Goal: Task Accomplishment & Management: Manage account settings

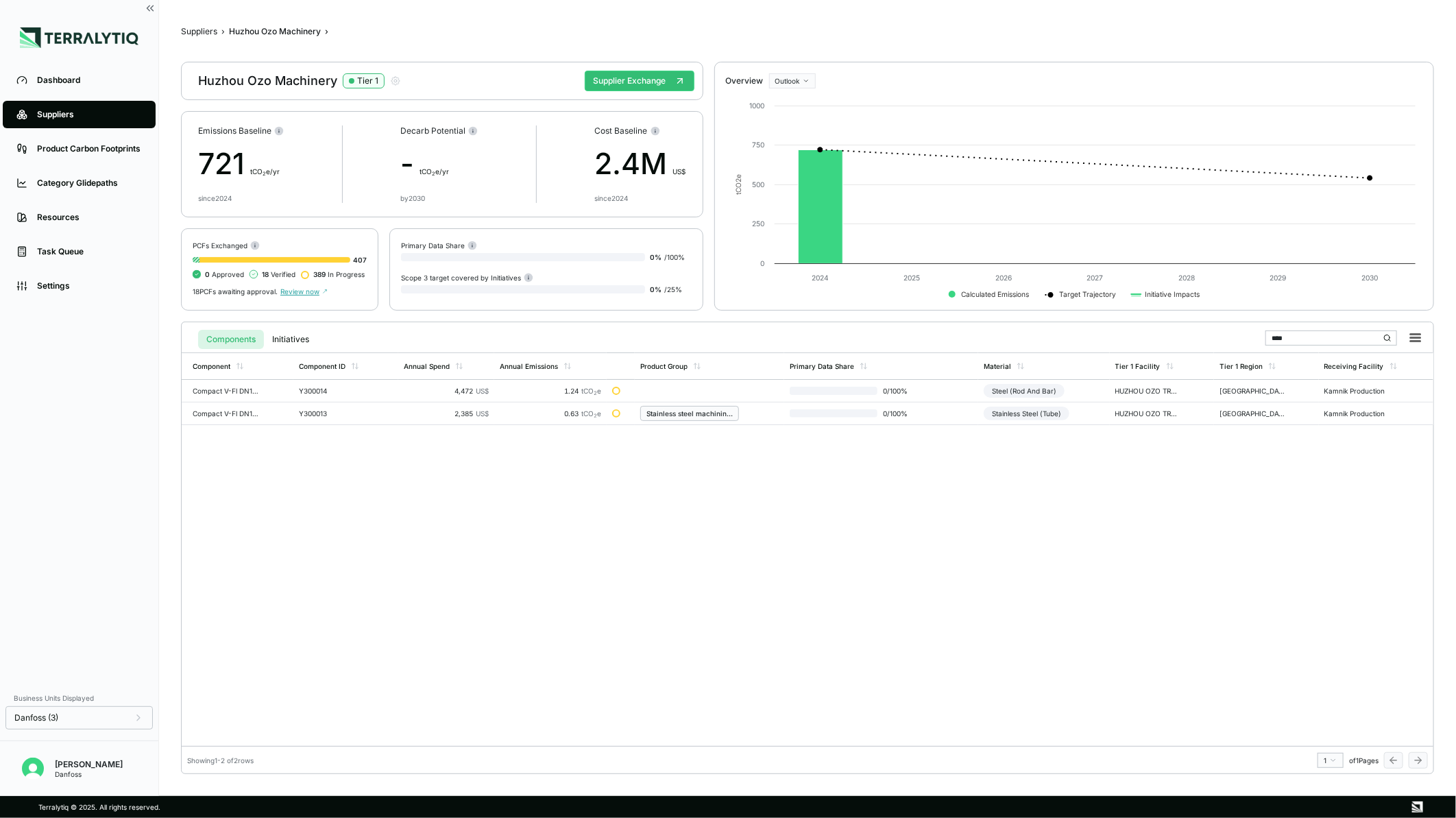
click at [1316, 333] on input "****" at bounding box center [1331, 338] width 132 height 15
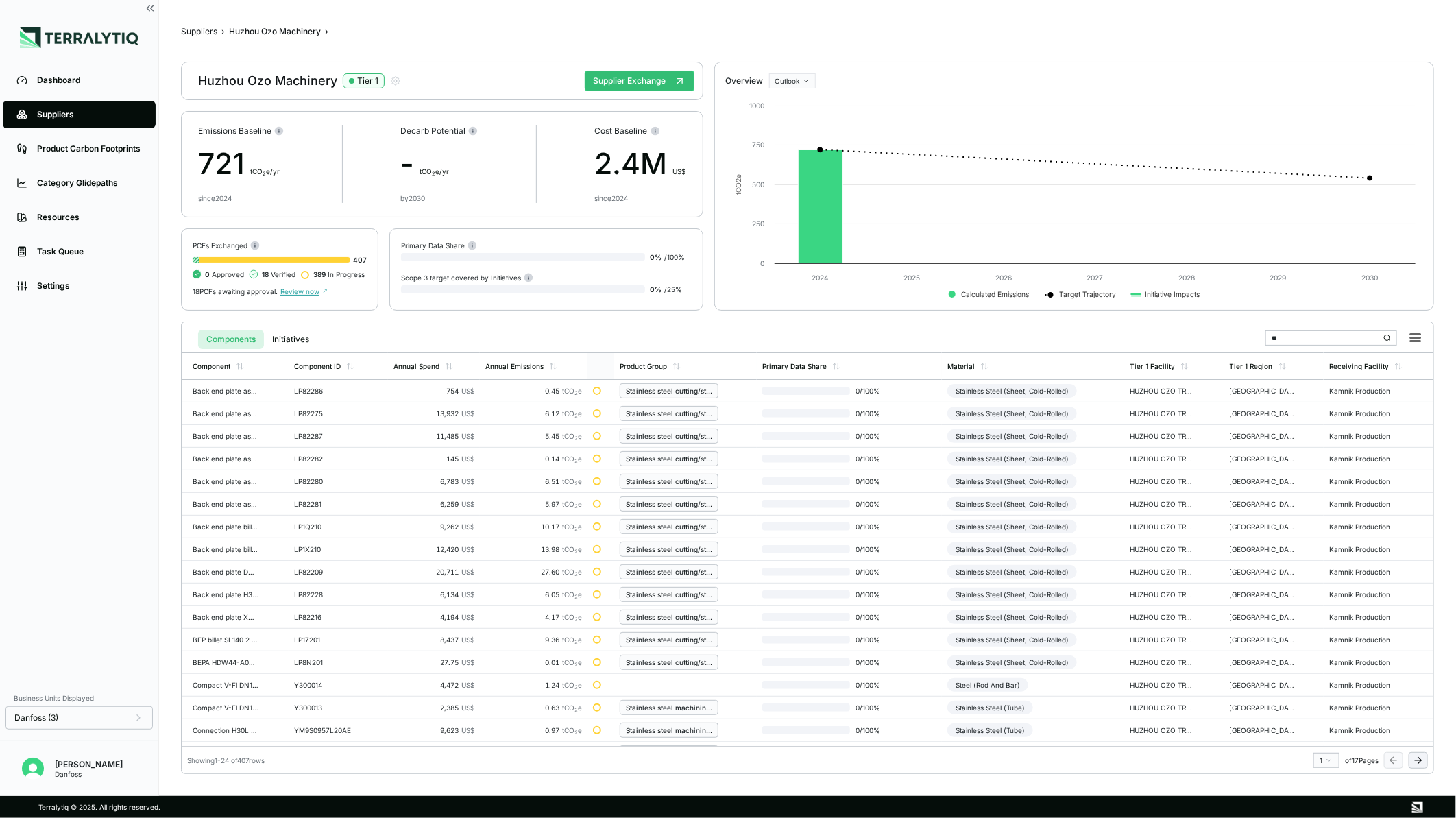
type input "*"
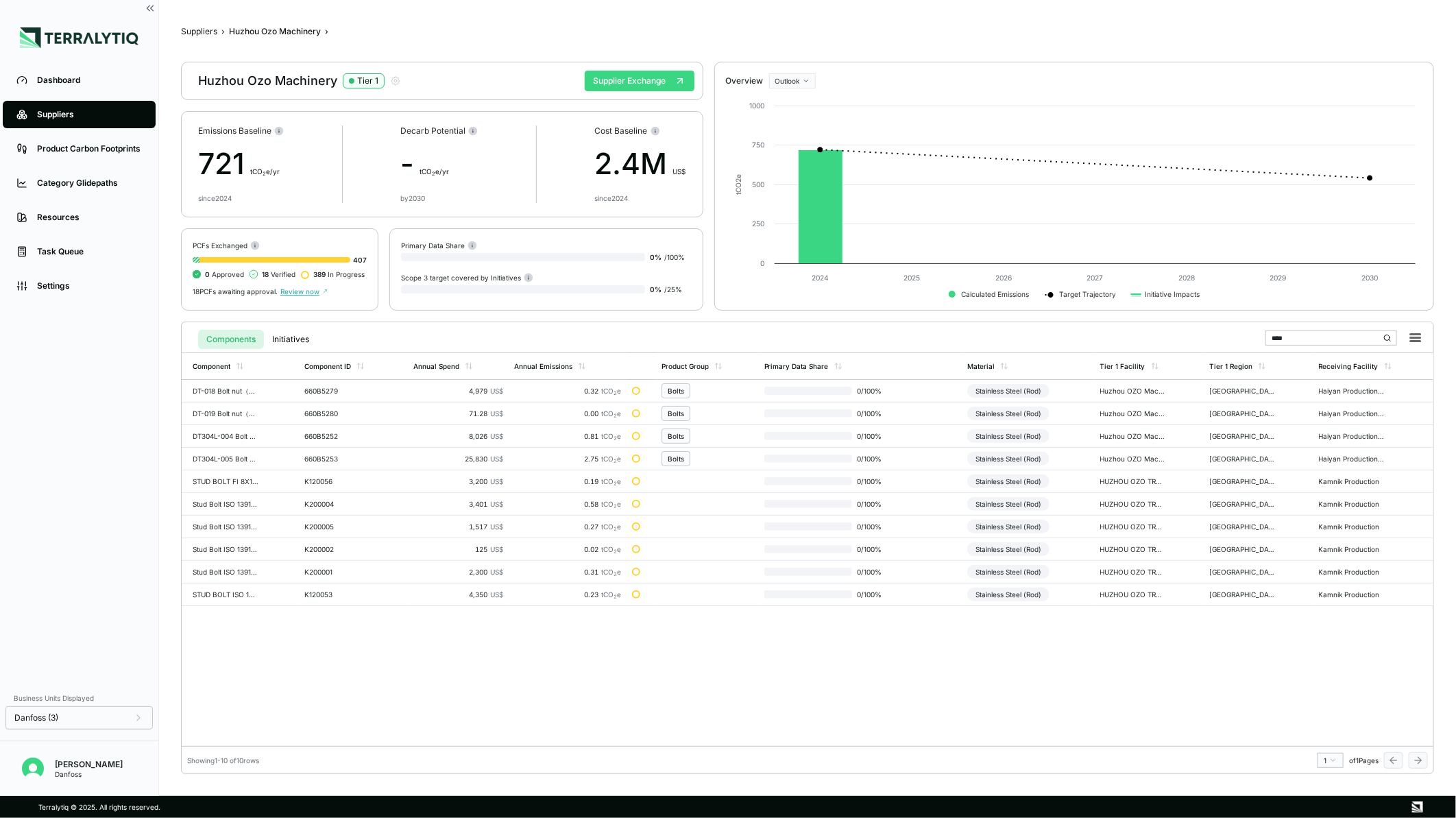
type input "****"
click at [612, 72] on button "Supplier Exchange" at bounding box center [639, 81] width 110 height 21
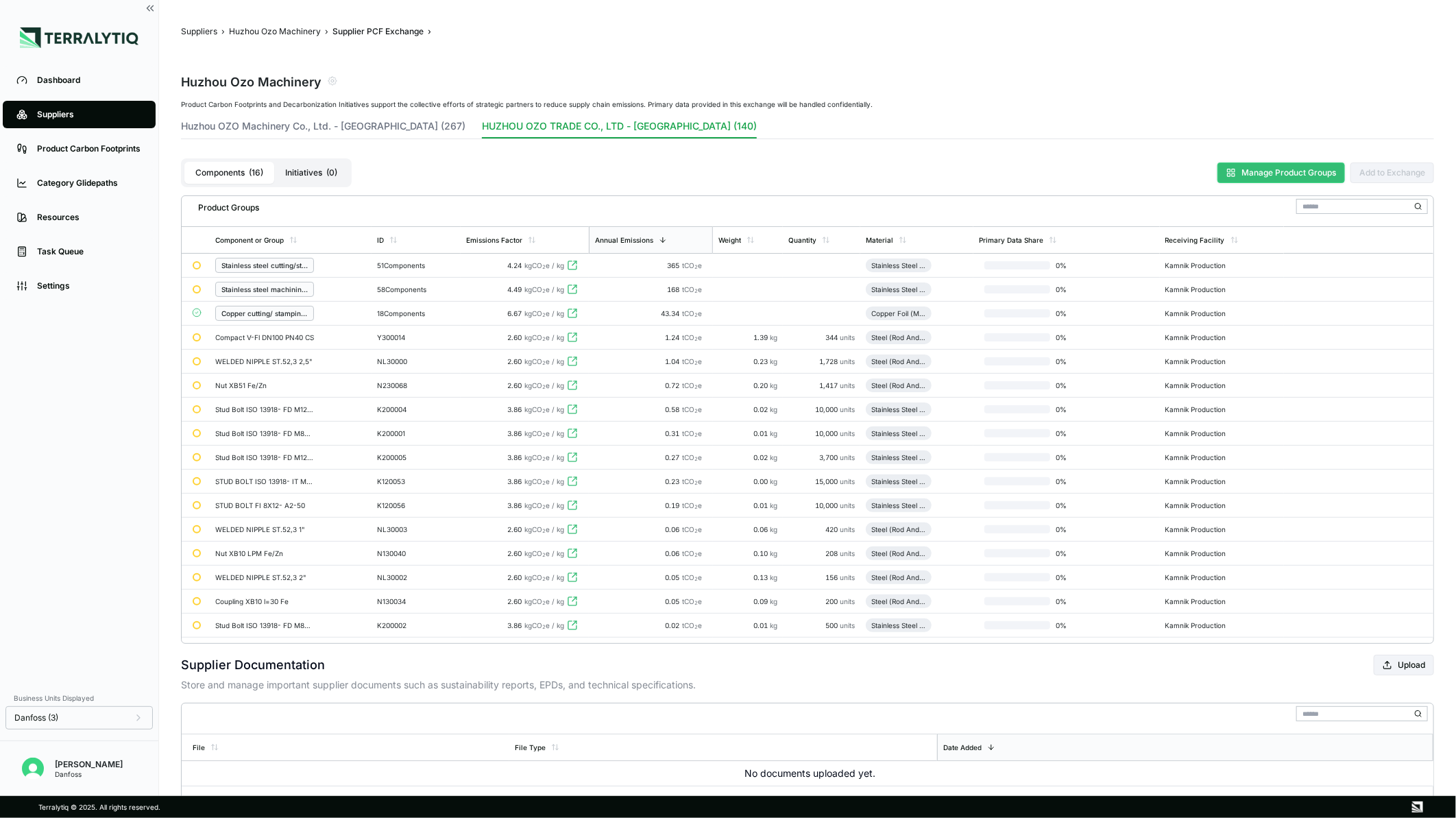
click at [1321, 176] on button "Manage Product Groups" at bounding box center [1282, 172] width 127 height 21
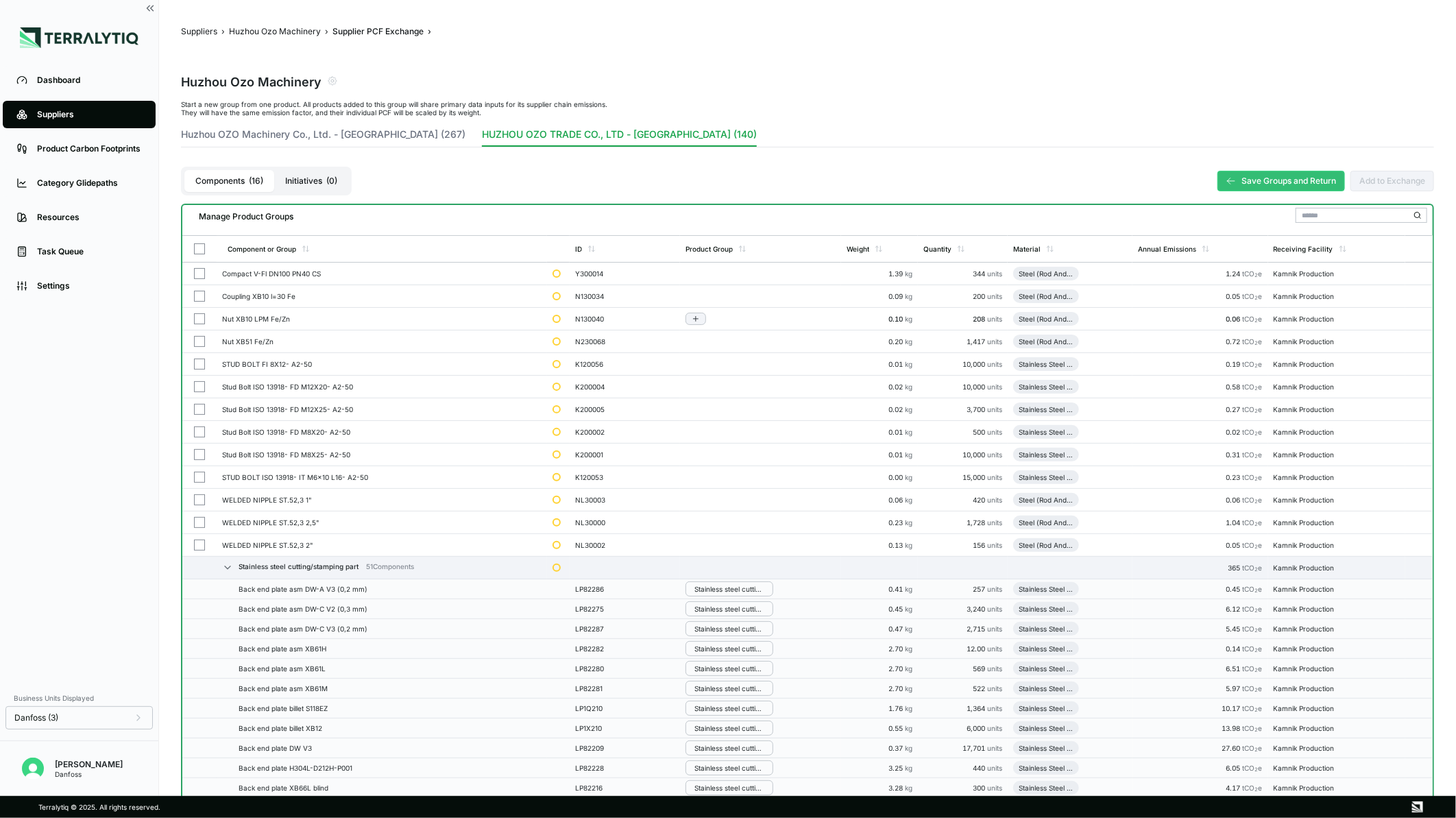
click at [196, 314] on button "button" at bounding box center [200, 319] width 11 height 11
click at [196, 323] on td at bounding box center [200, 320] width 35 height 22
click at [201, 359] on button "button" at bounding box center [200, 364] width 11 height 11
click at [201, 387] on button "button" at bounding box center [200, 387] width 11 height 11
click at [200, 409] on button "button" at bounding box center [200, 409] width 11 height 11
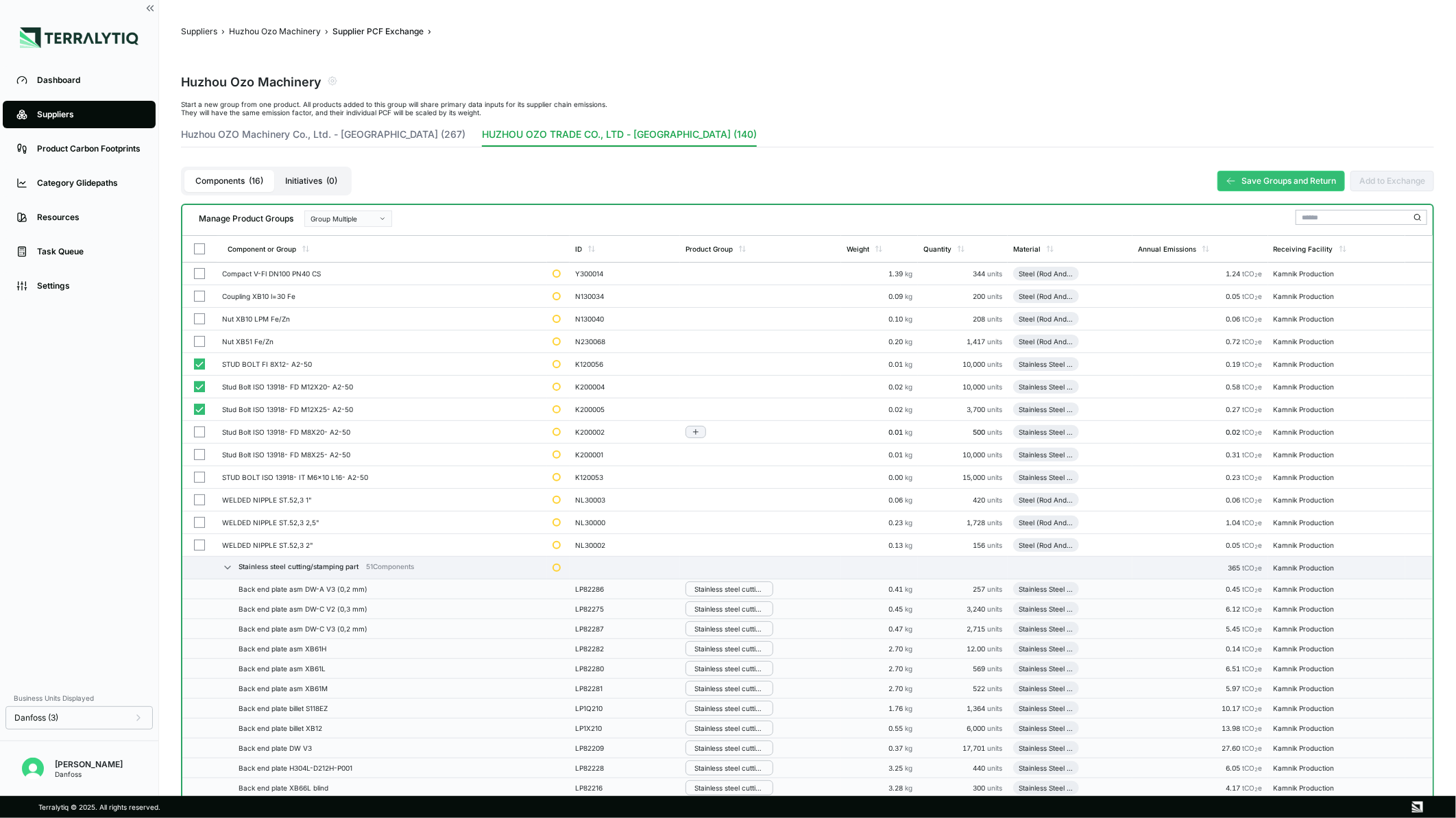
click at [200, 431] on button "button" at bounding box center [200, 432] width 11 height 11
click at [197, 456] on button "button" at bounding box center [200, 454] width 11 height 11
click at [199, 478] on button "button" at bounding box center [200, 477] width 11 height 11
click at [339, 217] on div "Group Multiple" at bounding box center [344, 218] width 66 height 8
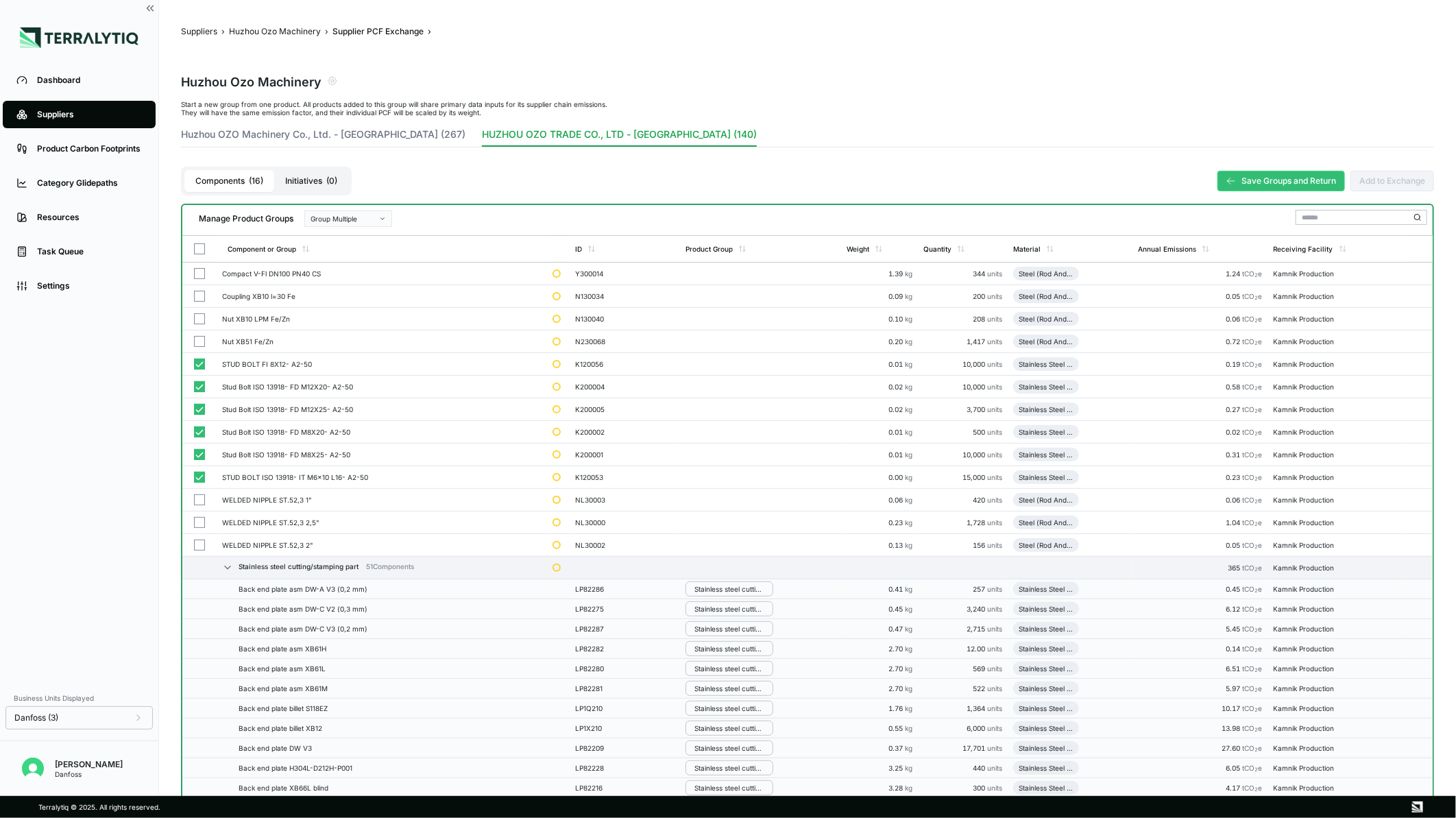
click at [339, 217] on div "Group Multiple" at bounding box center [344, 218] width 66 height 8
click at [600, 195] on div "Components ( 16 ) Initiatives ( 0 ) Save Groups and Return Add to Exchange" at bounding box center [808, 181] width 1254 height 45
click at [508, 200] on div "Components ( 16 ) Initiatives ( 0 ) Save Groups and Return Add to Exchange" at bounding box center [808, 181] width 1254 height 45
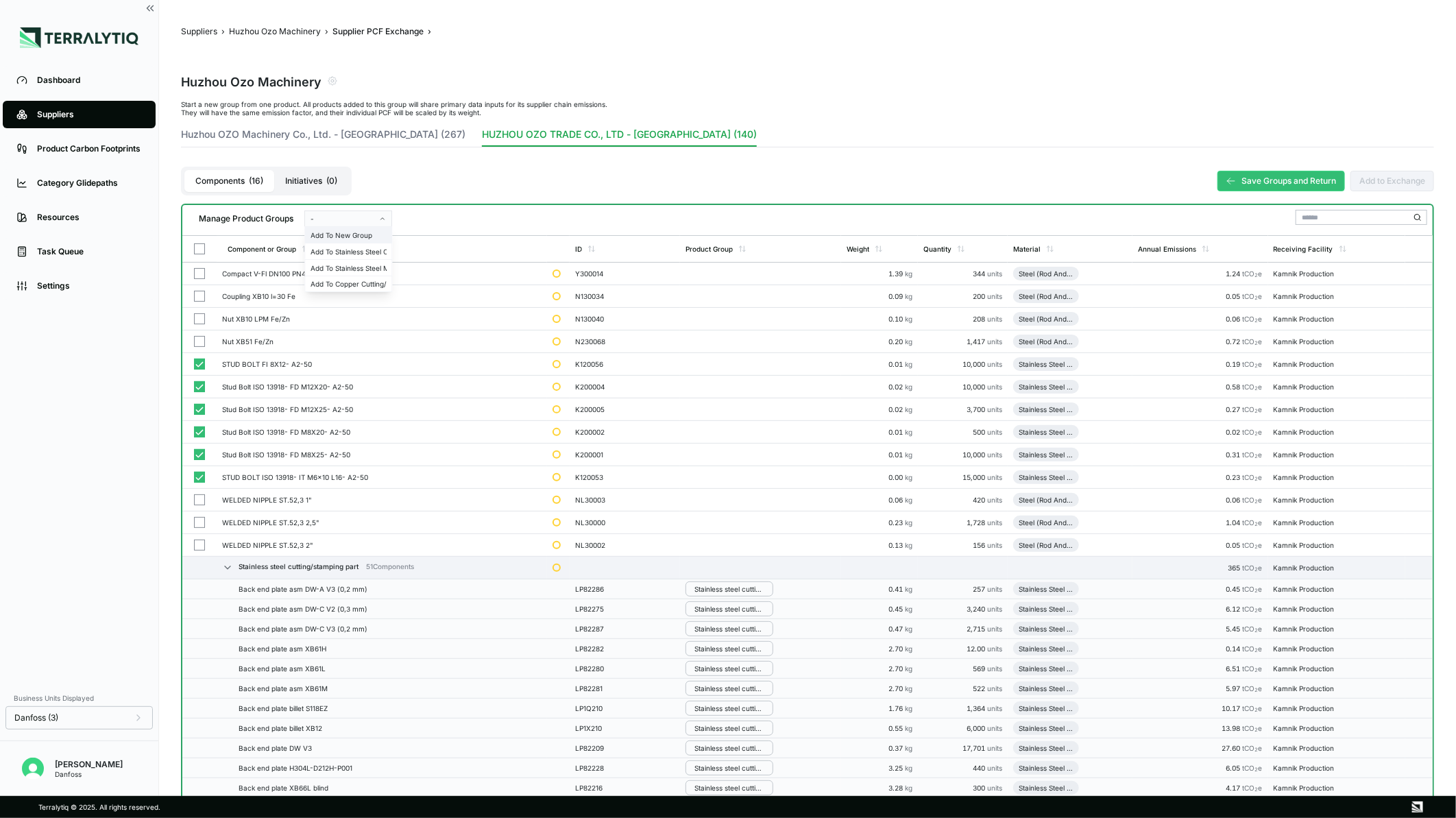
click at [371, 236] on div "Add To New Group" at bounding box center [349, 235] width 75 height 8
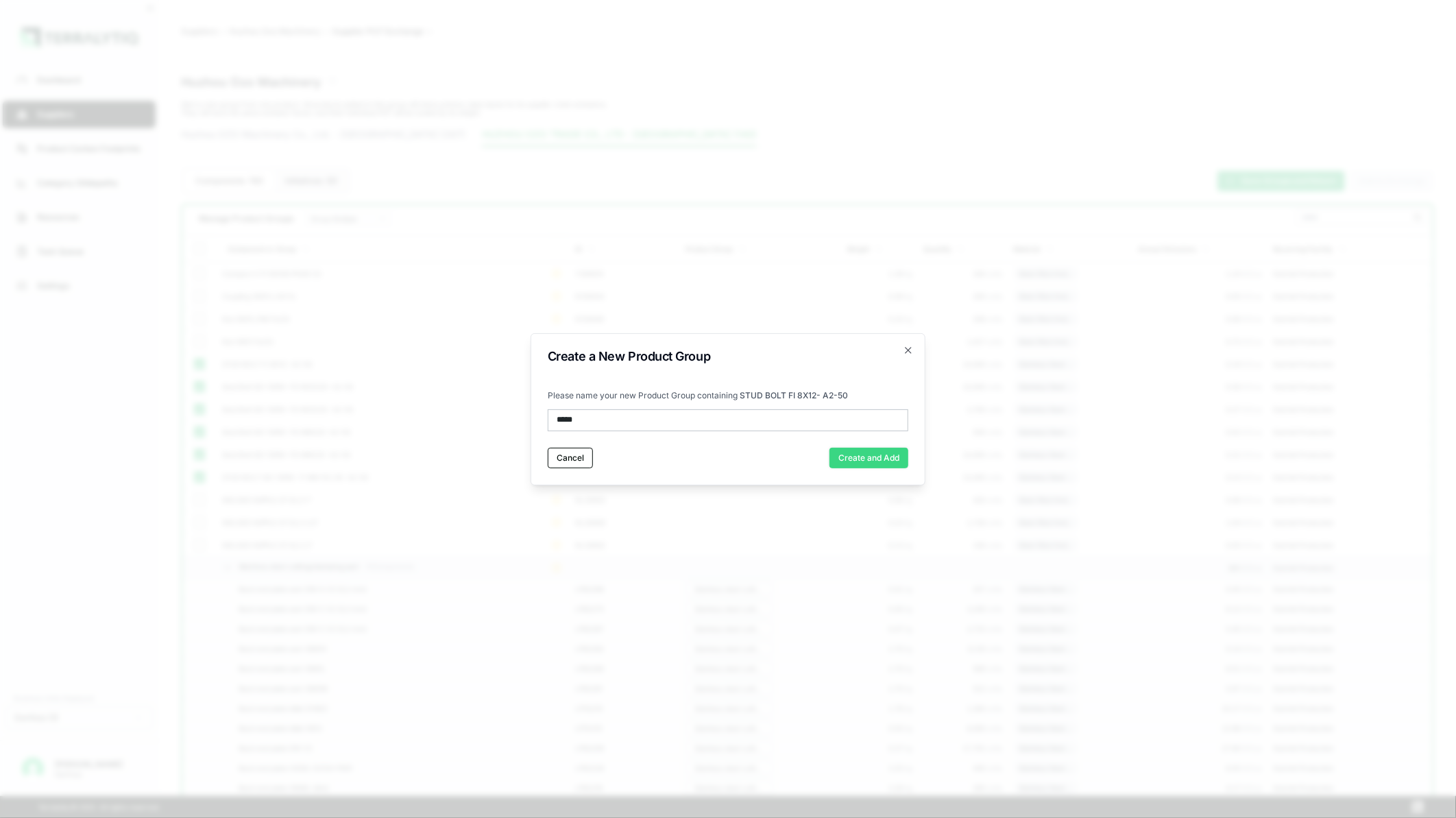
type input "*****"
click at [868, 453] on button "Create and Add" at bounding box center [869, 458] width 79 height 21
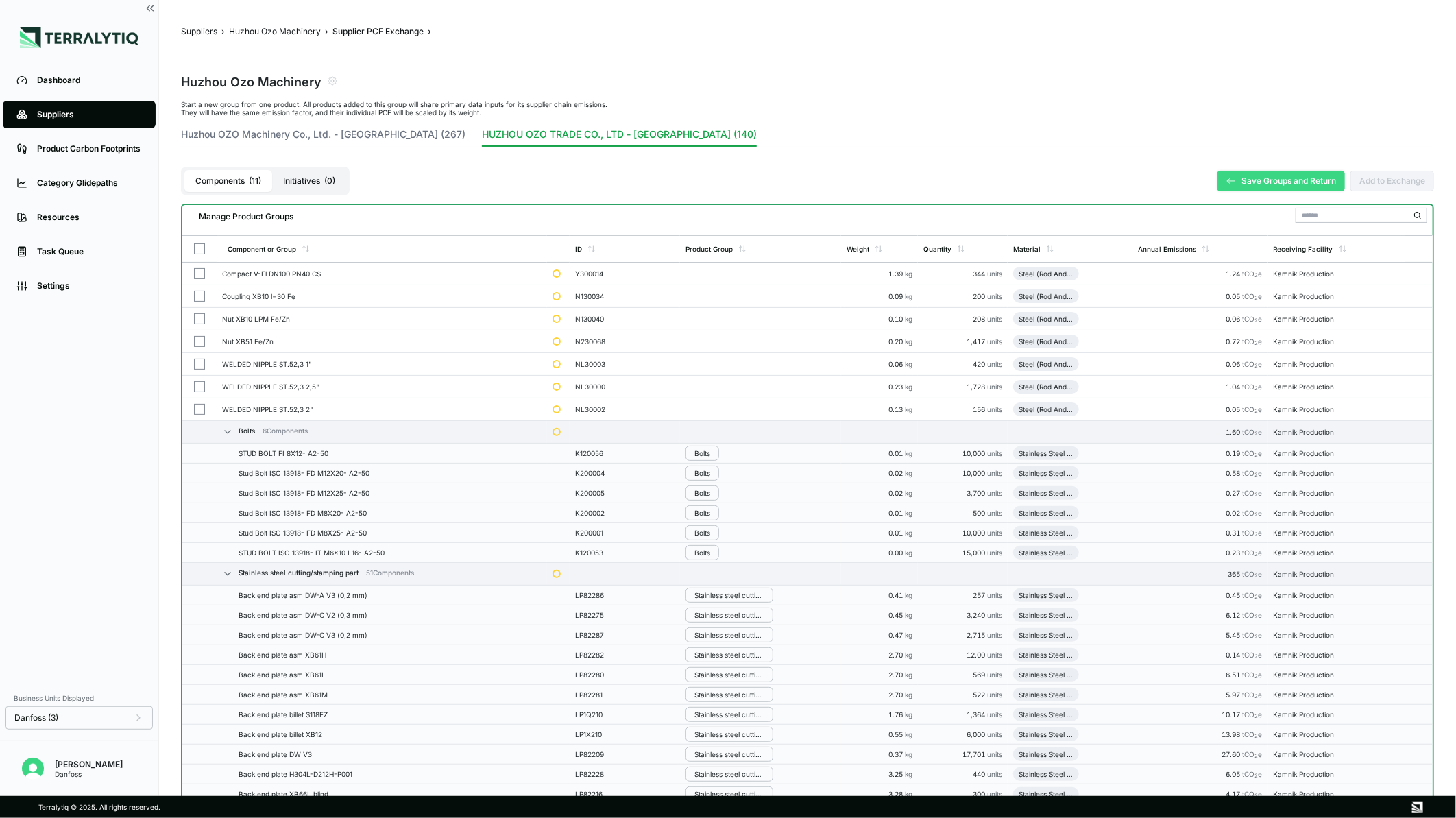
click at [1246, 175] on button "Save Groups and Return" at bounding box center [1282, 181] width 127 height 21
click at [1246, 175] on div "Save Groups and Return Add to Exchange" at bounding box center [1326, 181] width 216 height 21
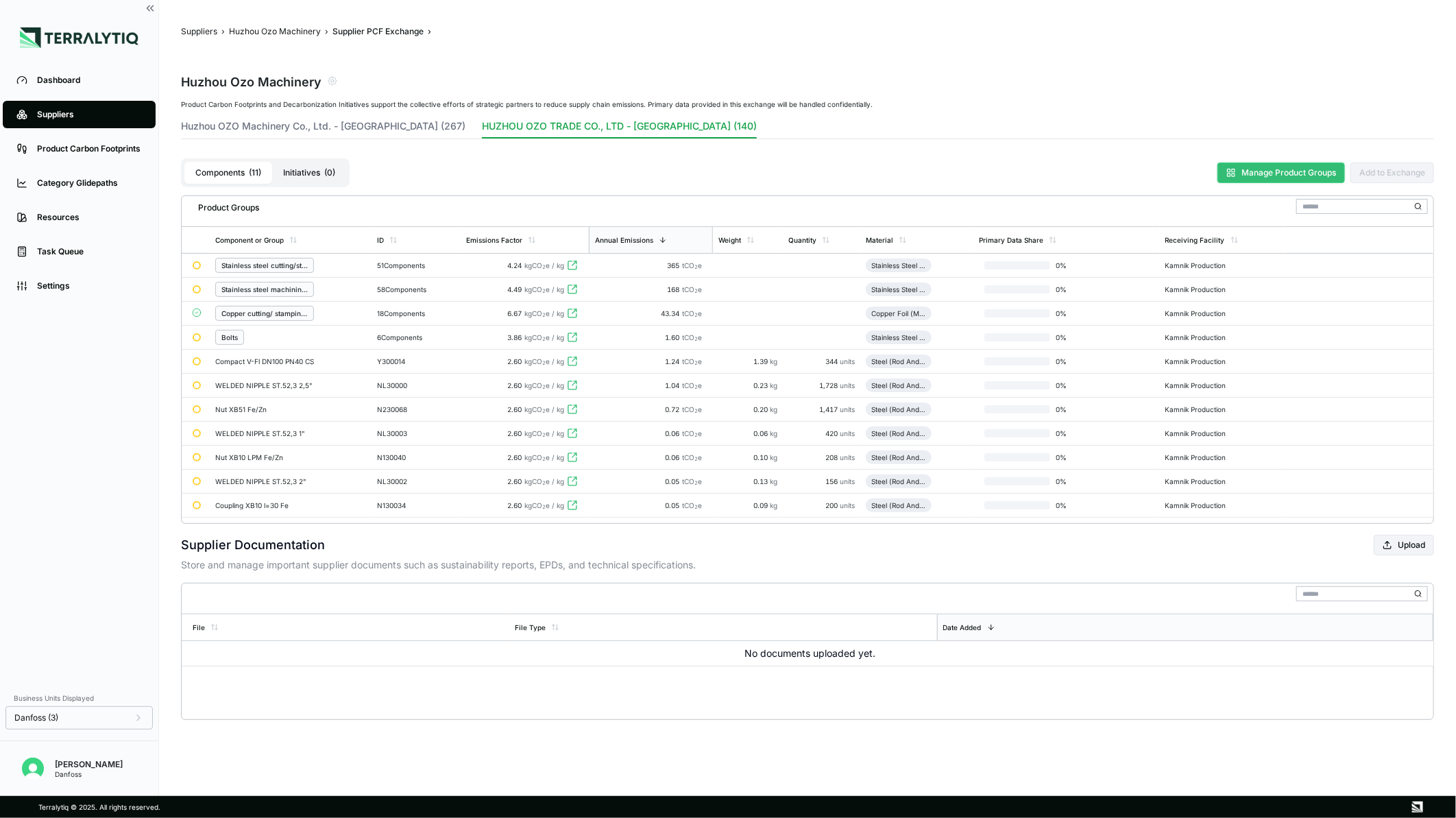
click at [1257, 170] on button "Manage Product Groups" at bounding box center [1282, 172] width 127 height 21
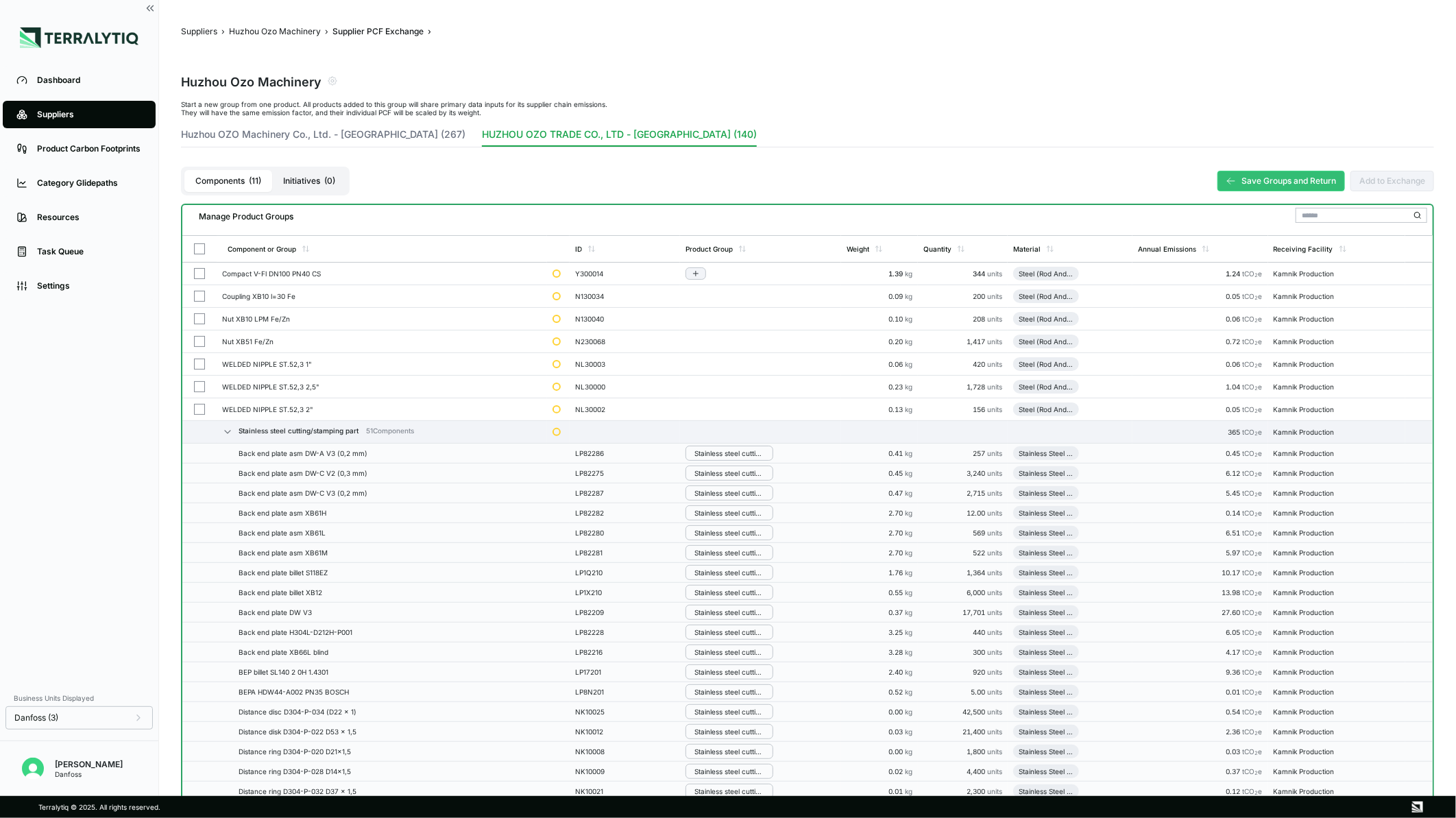
click at [203, 275] on button "button" at bounding box center [200, 274] width 11 height 11
click at [204, 298] on div at bounding box center [199, 296] width 12 height 11
click at [203, 316] on button "button" at bounding box center [200, 319] width 11 height 11
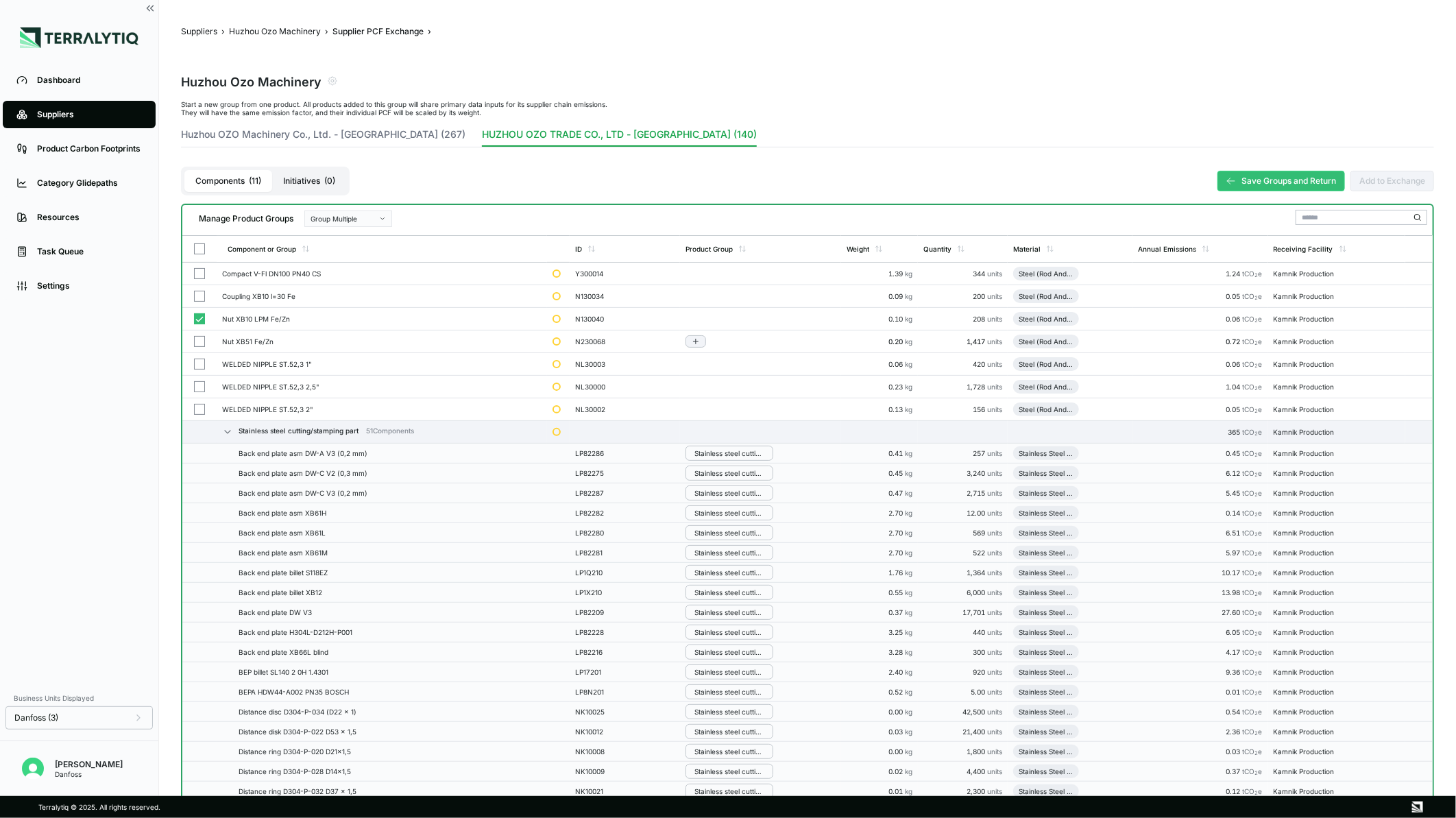
click at [201, 336] on button "button" at bounding box center [200, 342] width 11 height 11
click at [201, 359] on button "button" at bounding box center [200, 364] width 11 height 11
click at [201, 382] on button "button" at bounding box center [200, 387] width 11 height 11
click at [201, 405] on button "button" at bounding box center [200, 409] width 11 height 11
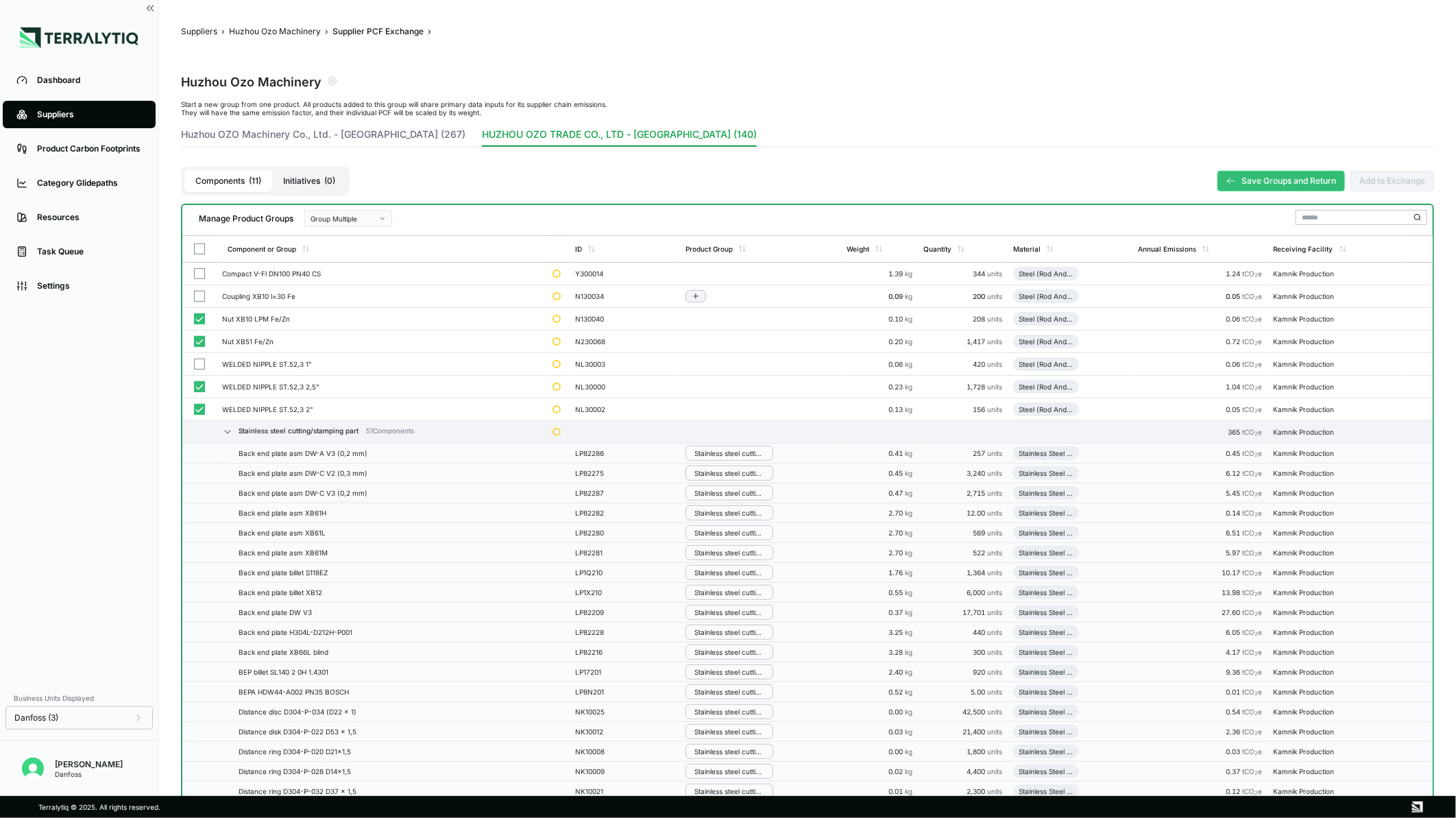
click at [203, 299] on button "button" at bounding box center [200, 296] width 11 height 11
click at [201, 277] on button "button" at bounding box center [200, 274] width 11 height 11
click at [198, 366] on button "button" at bounding box center [200, 364] width 11 height 11
click at [199, 273] on button "button" at bounding box center [200, 274] width 11 height 11
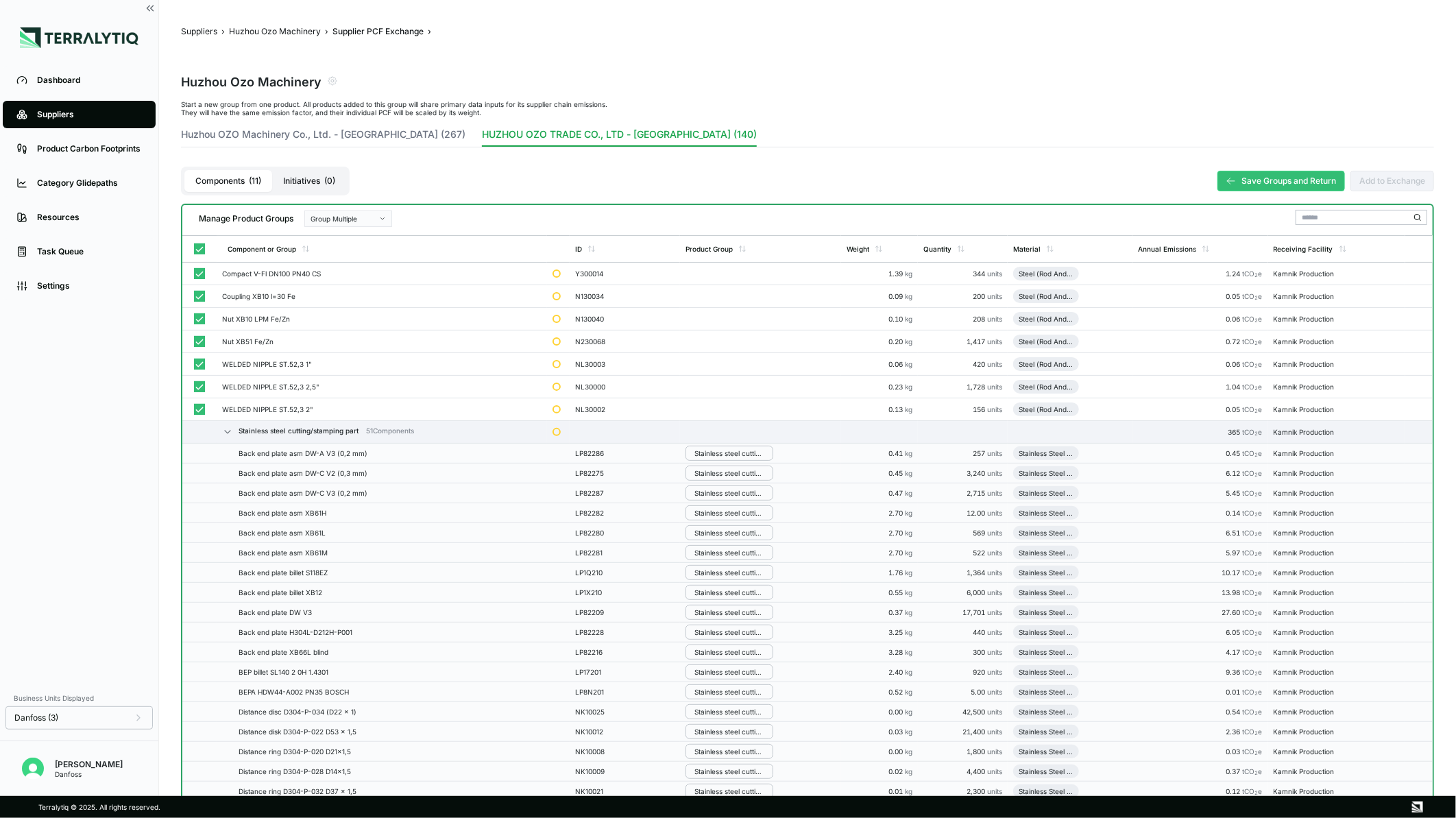
click at [333, 216] on div "Group Multiple" at bounding box center [344, 218] width 66 height 8
click at [334, 231] on div "Add To New Group" at bounding box center [349, 235] width 75 height 8
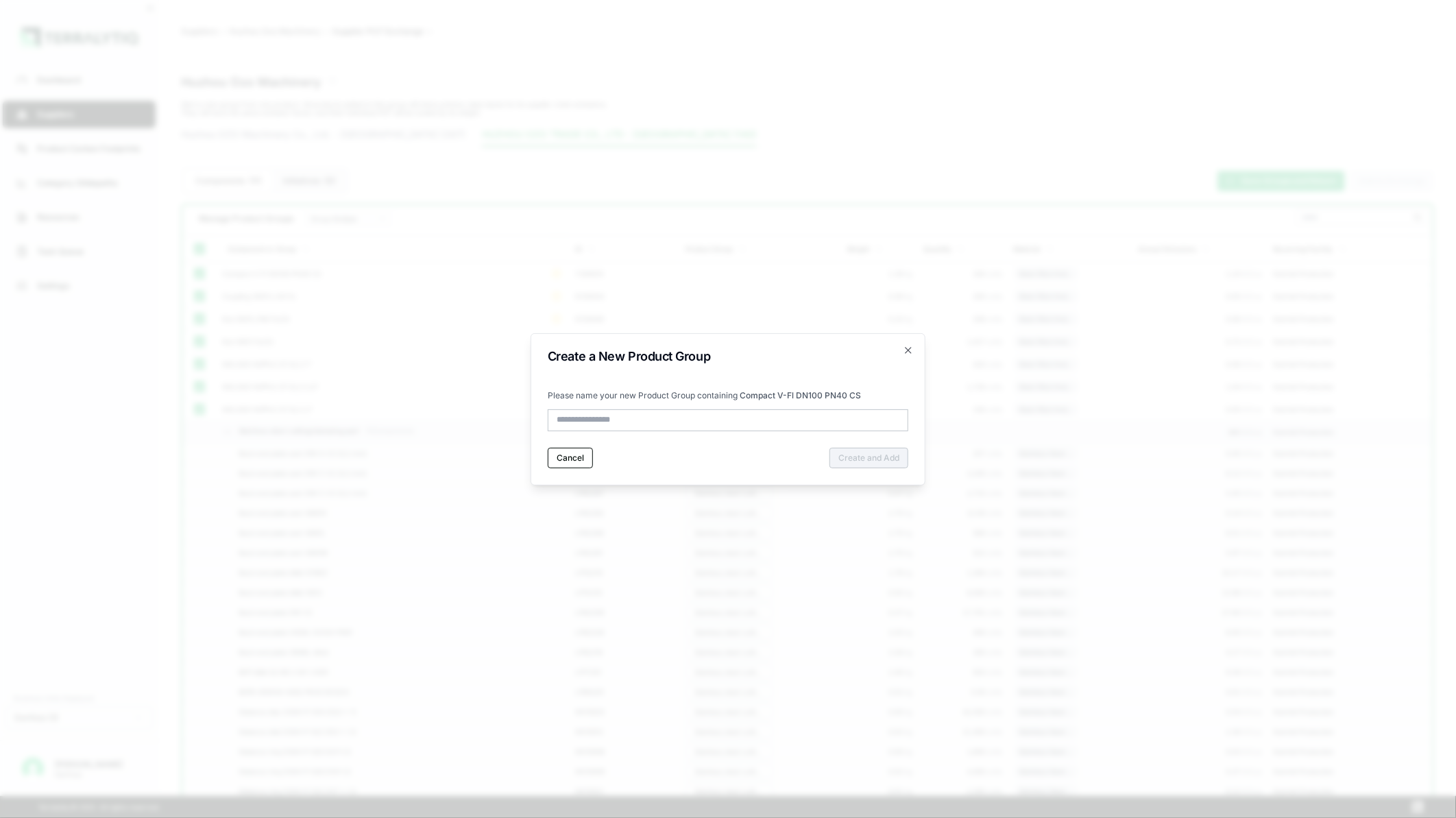
click at [777, 425] on input "text" at bounding box center [728, 420] width 361 height 22
type input "**********"
click at [878, 454] on button "Create and Add" at bounding box center [869, 458] width 79 height 21
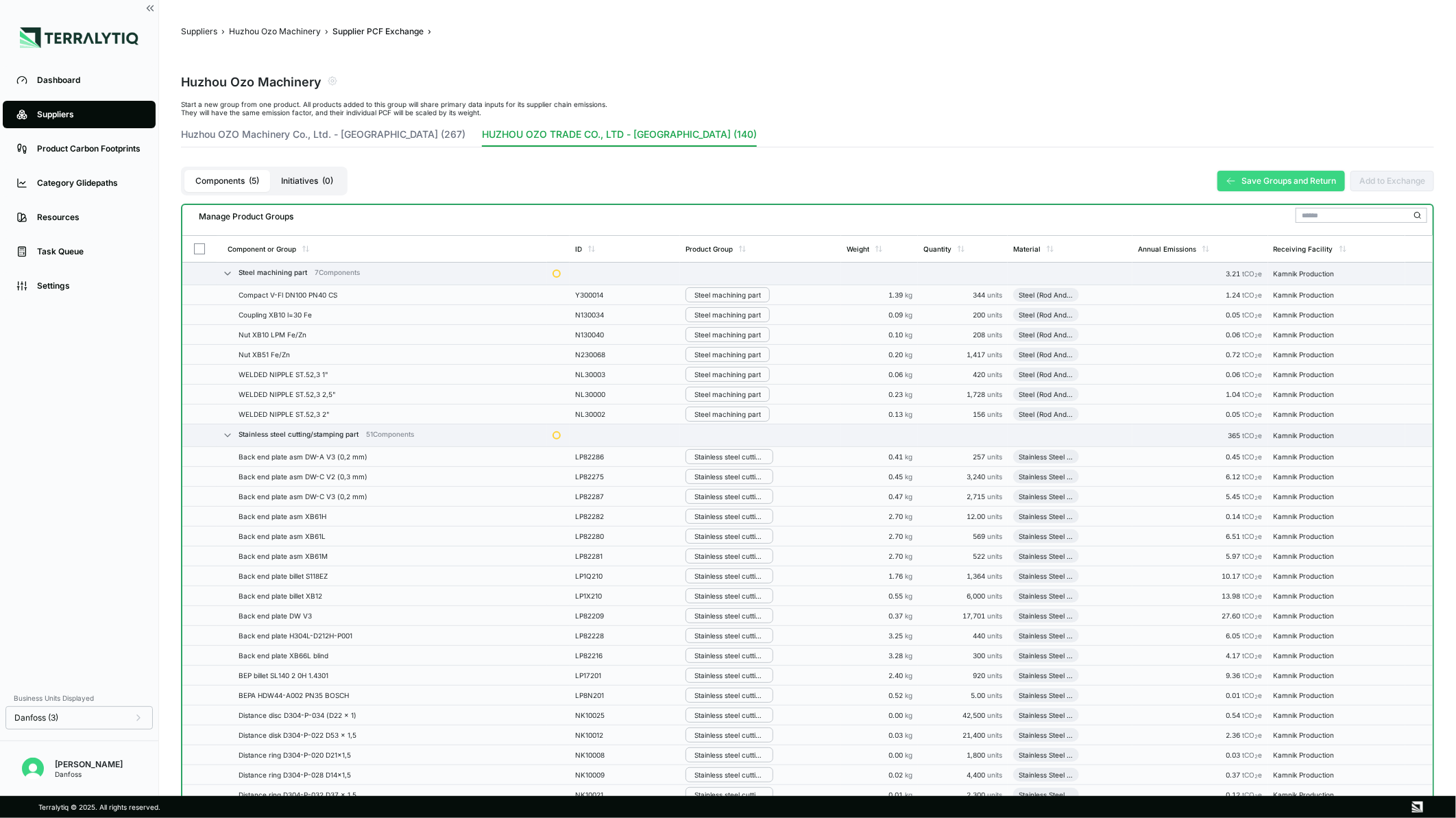
click at [1290, 176] on button "Save Groups and Return" at bounding box center [1282, 181] width 127 height 21
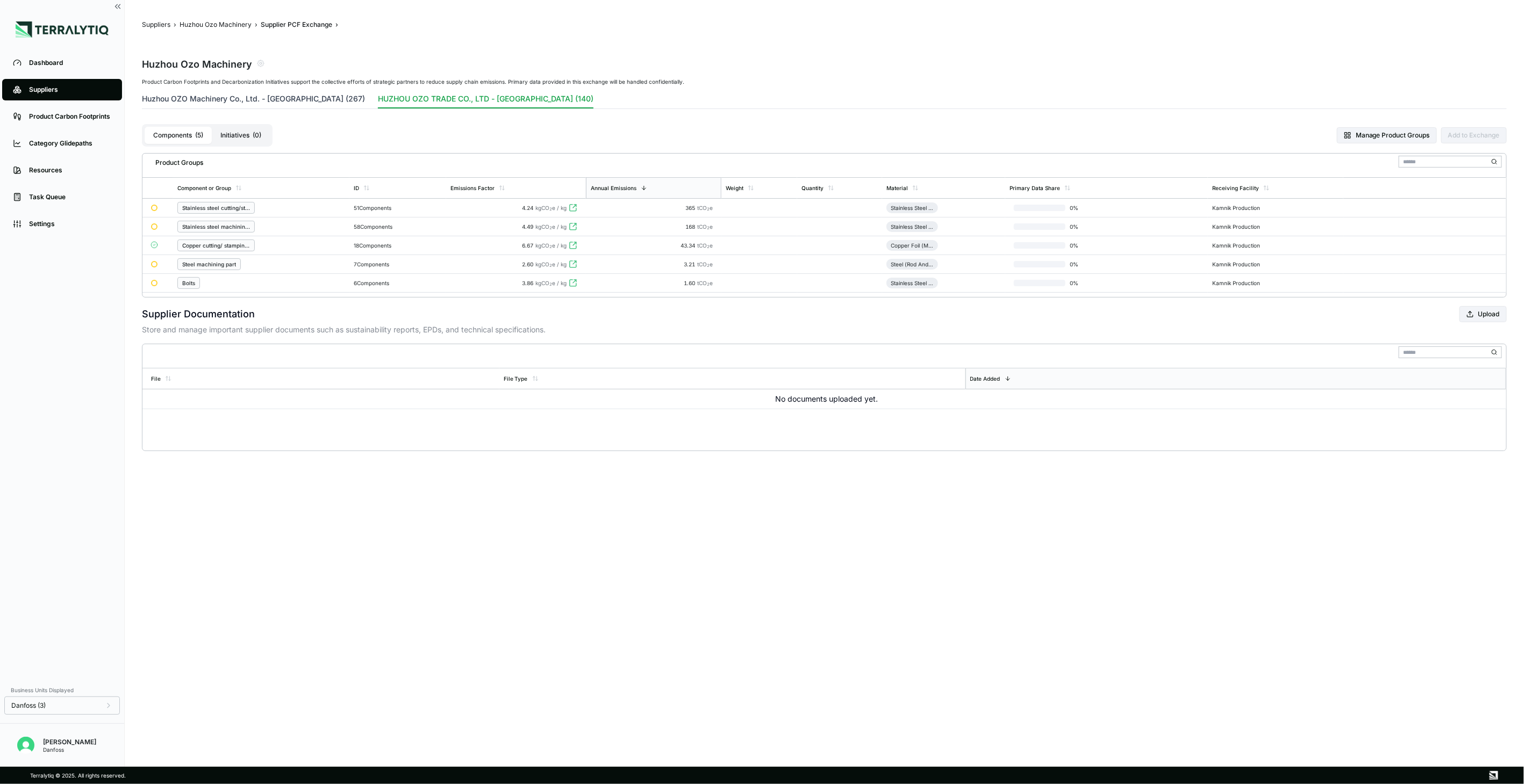
click at [270, 98] on button "Huzhou OZO Machinery Co., Ltd. - [GEOGRAPHIC_DATA] (267)" at bounding box center [253, 101] width 223 height 15
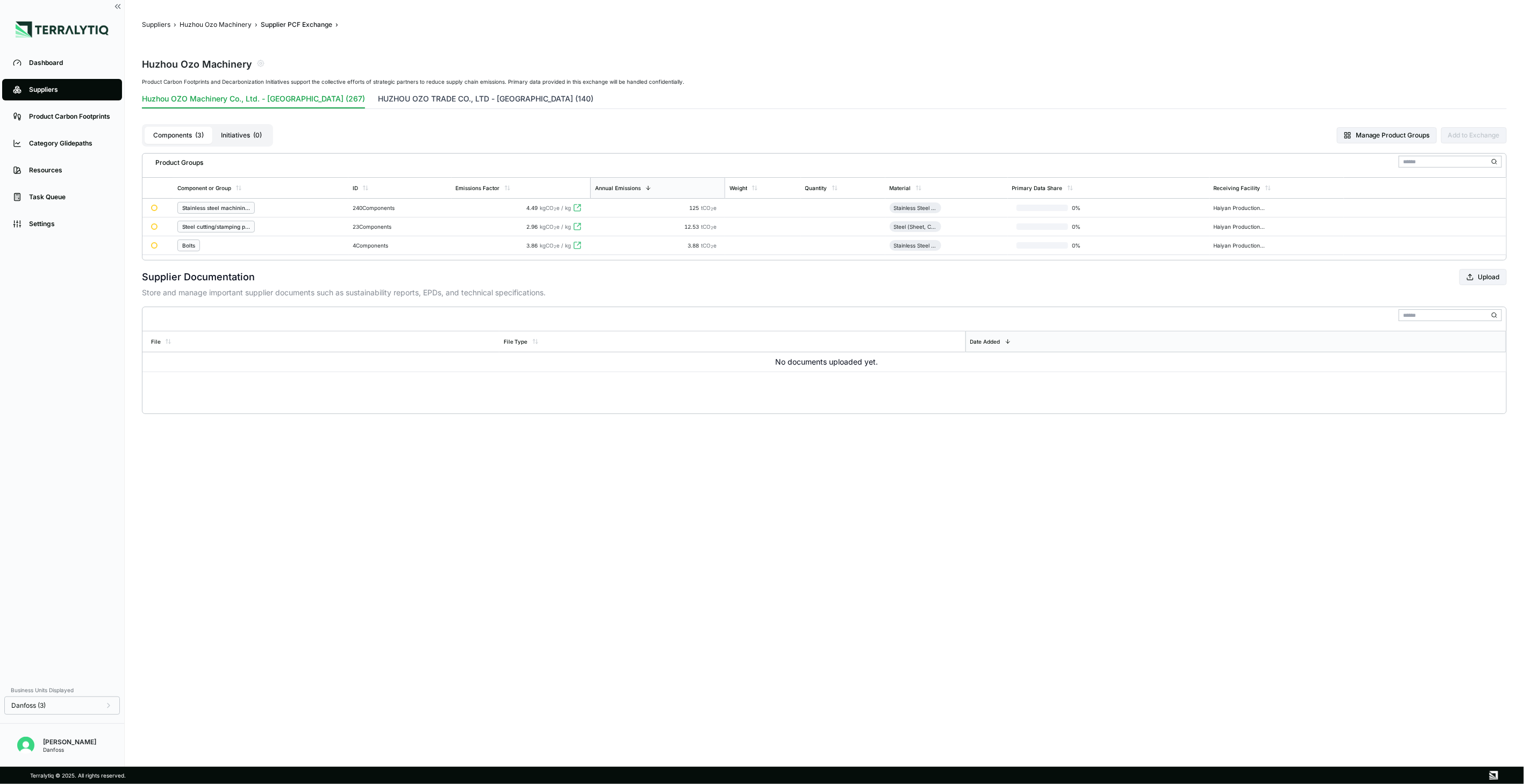
click at [388, 98] on button "HUZHOU OZO TRADE CO., LTD - [GEOGRAPHIC_DATA] (140)" at bounding box center [485, 101] width 215 height 15
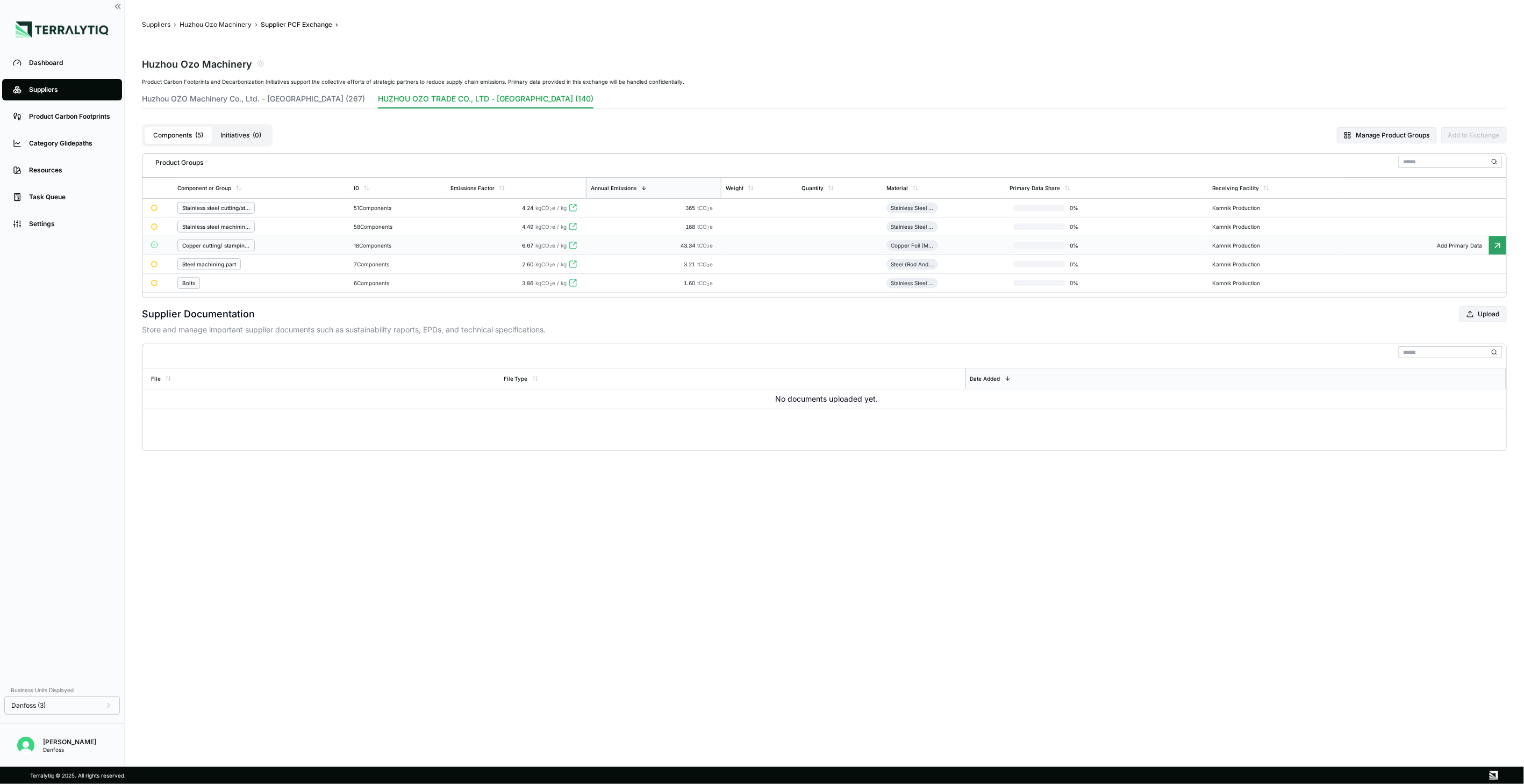
click at [319, 243] on div "Copper cutting/ stamping part" at bounding box center [261, 245] width 167 height 12
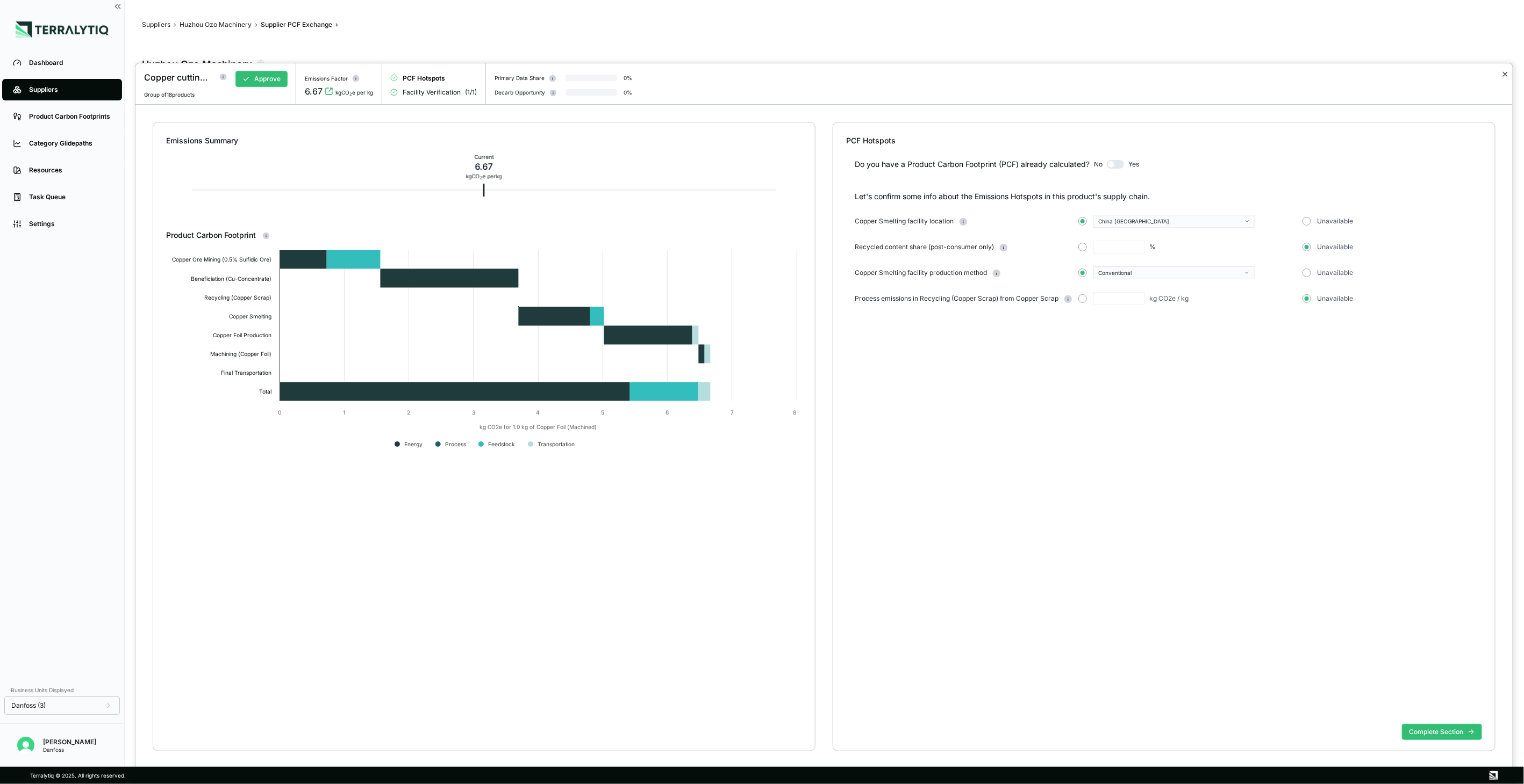
click at [1141, 77] on button "✕" at bounding box center [1505, 74] width 7 height 13
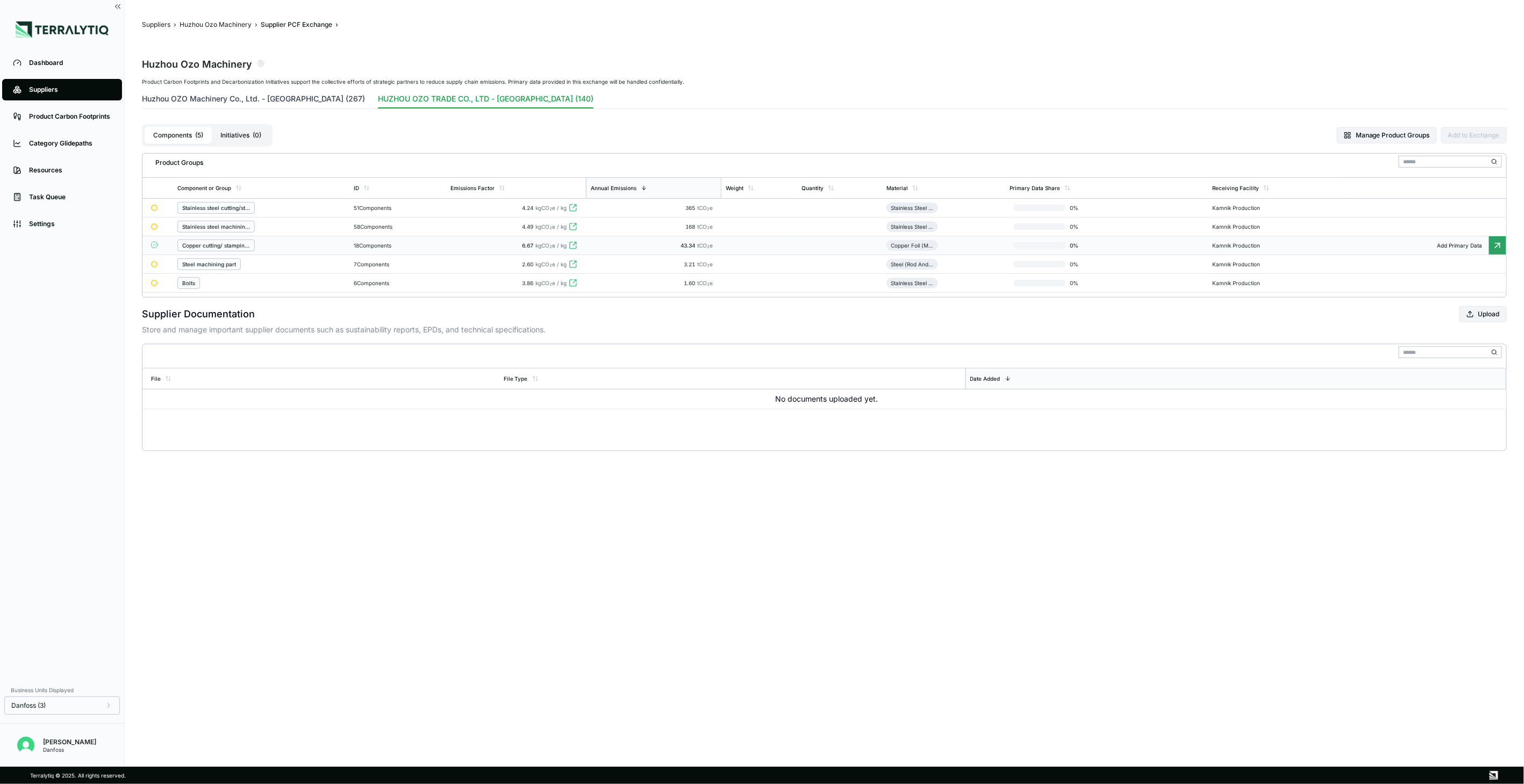
click at [258, 98] on button "Huzhou OZO Machinery Co., Ltd. - [GEOGRAPHIC_DATA] (267)" at bounding box center [253, 101] width 223 height 15
